Goal: Task Accomplishment & Management: Manage account settings

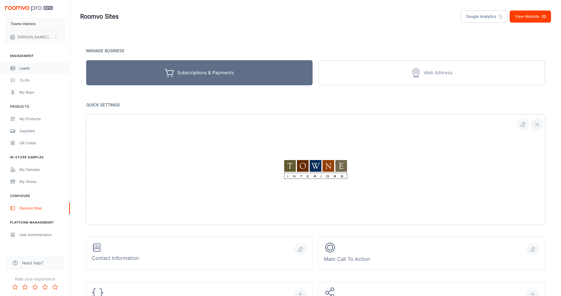
click at [29, 66] on div "Leads" at bounding box center [42, 68] width 45 height 6
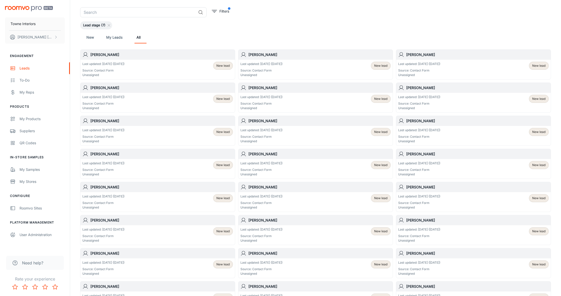
scroll to position [28, 0]
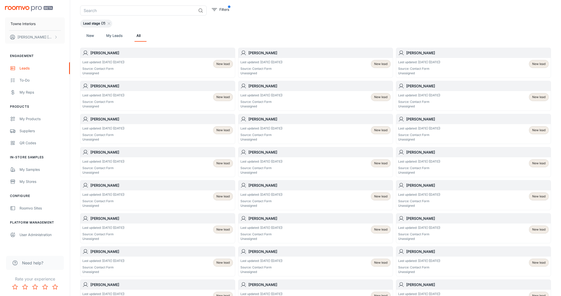
click at [113, 37] on link "My Leads" at bounding box center [114, 36] width 16 height 12
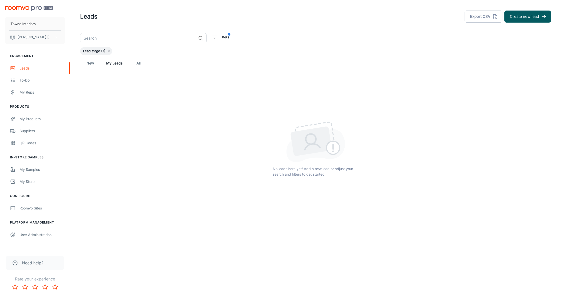
click at [94, 64] on link "New" at bounding box center [90, 63] width 12 height 12
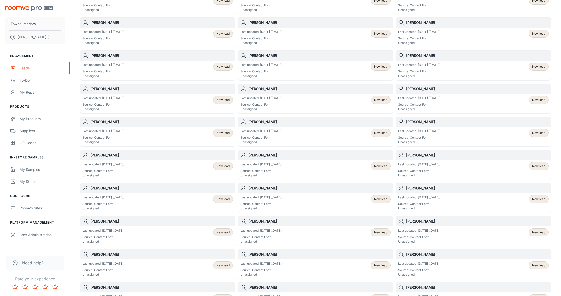
scroll to position [86, 0]
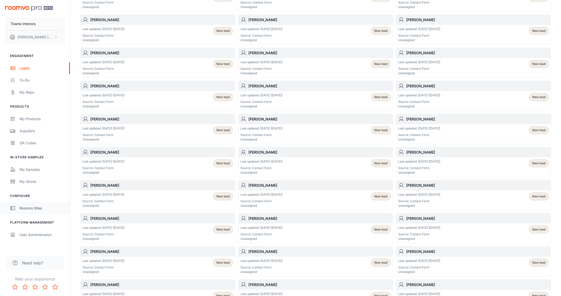
click at [31, 207] on div "Roomvo Sites" at bounding box center [42, 208] width 45 height 6
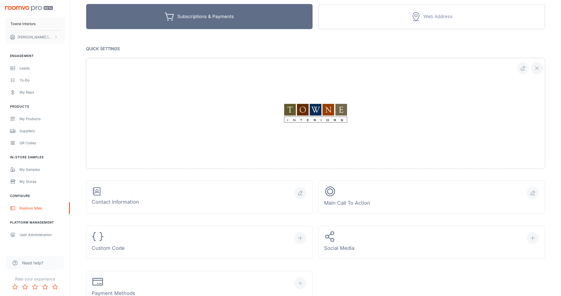
scroll to position [64, 0]
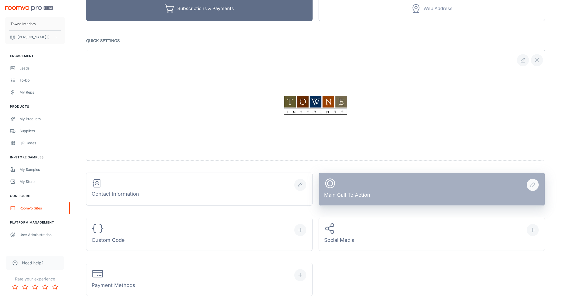
click at [280, 193] on div "Main Call To Action" at bounding box center [347, 188] width 46 height 23
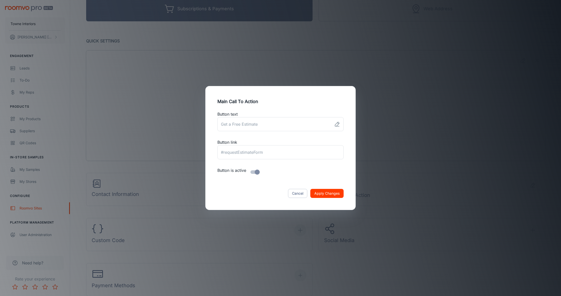
click at [280, 183] on div "Main Call To Action Button text ​ Button link ​ Button is active Cancel Apply C…" at bounding box center [280, 148] width 561 height 296
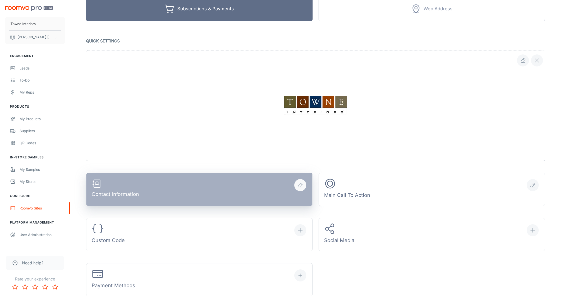
click at [239, 193] on button "Contact Information" at bounding box center [199, 189] width 226 height 33
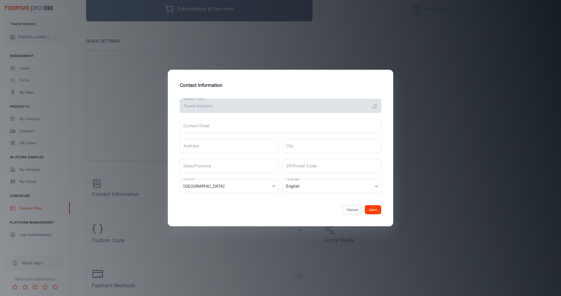
click at [280, 184] on div "Contact Information Business Name Towne Interiors Business Name Contact Email C…" at bounding box center [280, 148] width 561 height 296
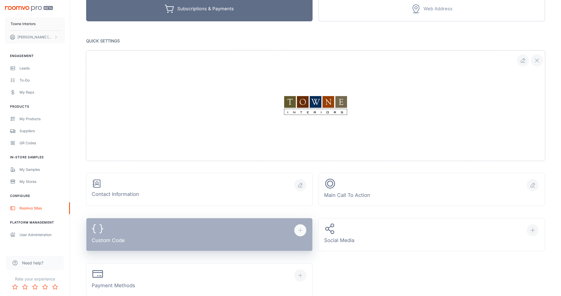
click at [253, 222] on button "Custom Code" at bounding box center [199, 234] width 226 height 33
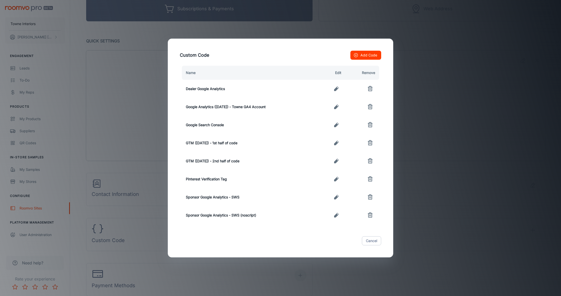
click at [280, 206] on div "Custom Code Add Code Name Edit Remove Dealer Google Analytics Google Analytics …" at bounding box center [280, 148] width 561 height 296
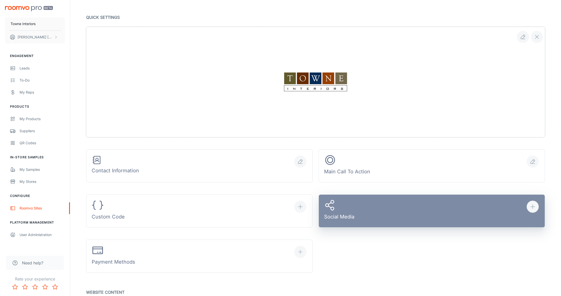
scroll to position [90, 0]
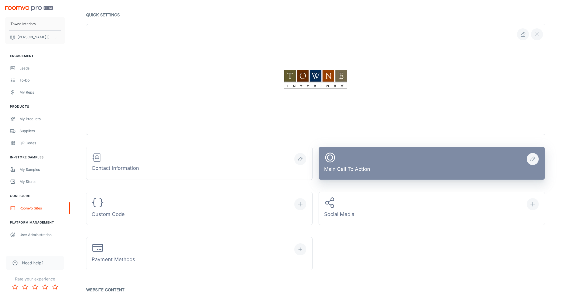
click at [280, 171] on button "Main Call To Action" at bounding box center [432, 163] width 226 height 33
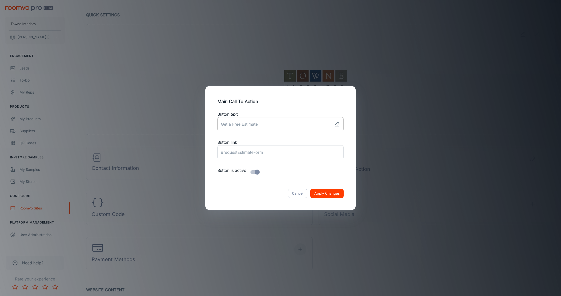
click at [280, 125] on icon at bounding box center [337, 124] width 6 height 6
click at [280, 124] on input "link" at bounding box center [274, 124] width 115 height 14
click at [280, 194] on button "Cancel" at bounding box center [297, 193] width 19 height 9
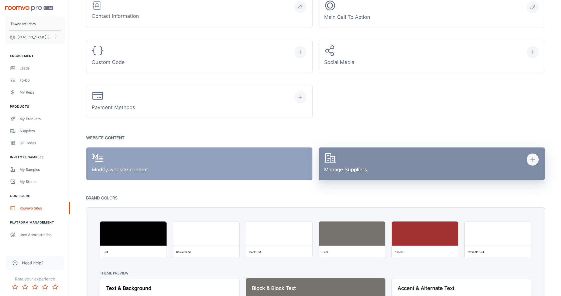
scroll to position [242, 0]
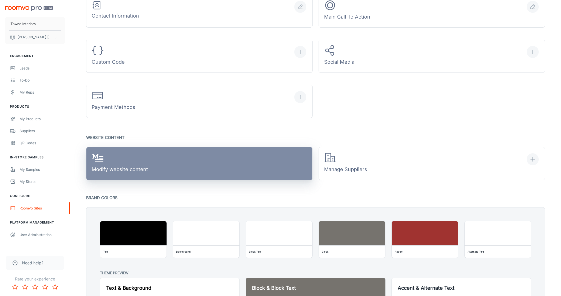
click at [264, 162] on link "Modify website content" at bounding box center [199, 163] width 226 height 33
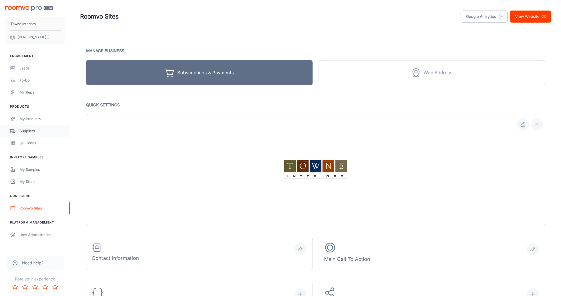
scroll to position [0, 0]
